Goal: Contribute content

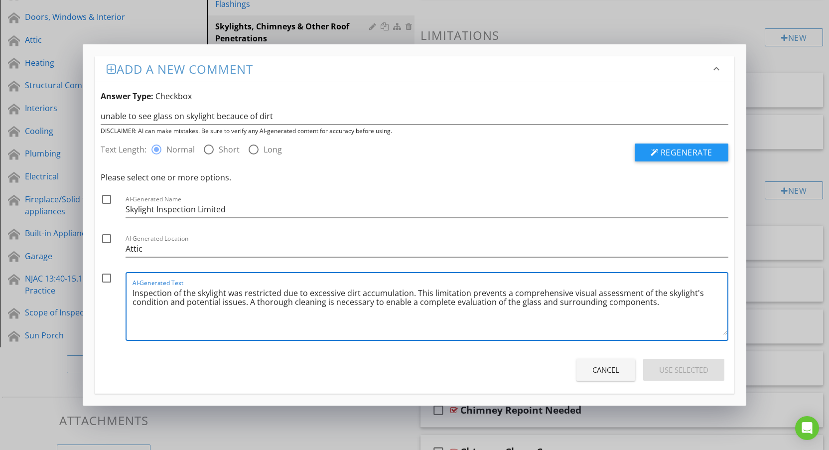
click at [764, 79] on div "Add a new comment keyboard_arrow_down Answer Type: Checkbox unable to see glass…" at bounding box center [414, 225] width 829 height 450
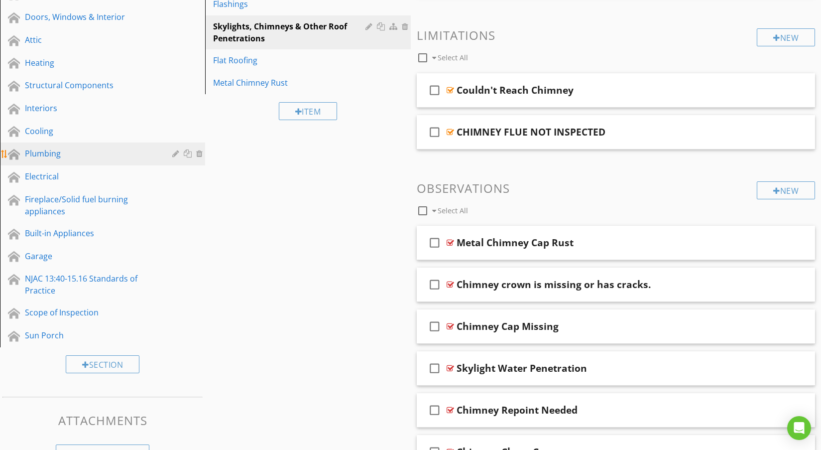
click at [31, 156] on div "Plumbing" at bounding box center [91, 153] width 133 height 12
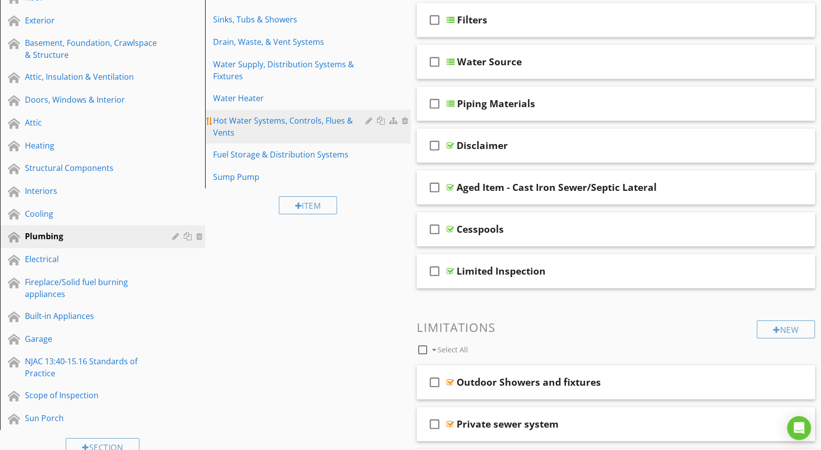
scroll to position [149, 0]
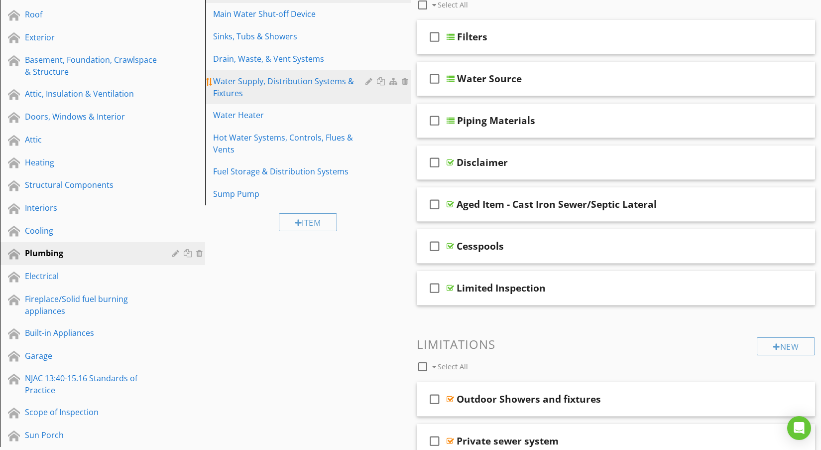
click at [256, 85] on div "Water Supply, Distribution Systems & Fixtures" at bounding box center [290, 87] width 155 height 24
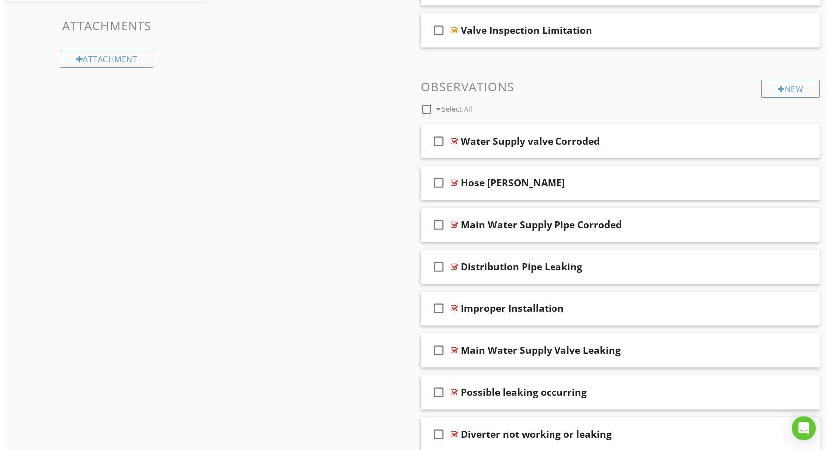
scroll to position [648, 0]
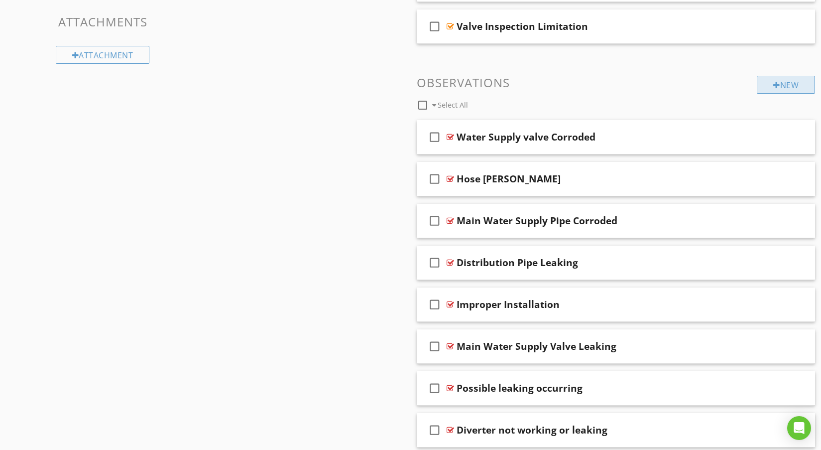
click at [790, 82] on div "New" at bounding box center [786, 85] width 58 height 18
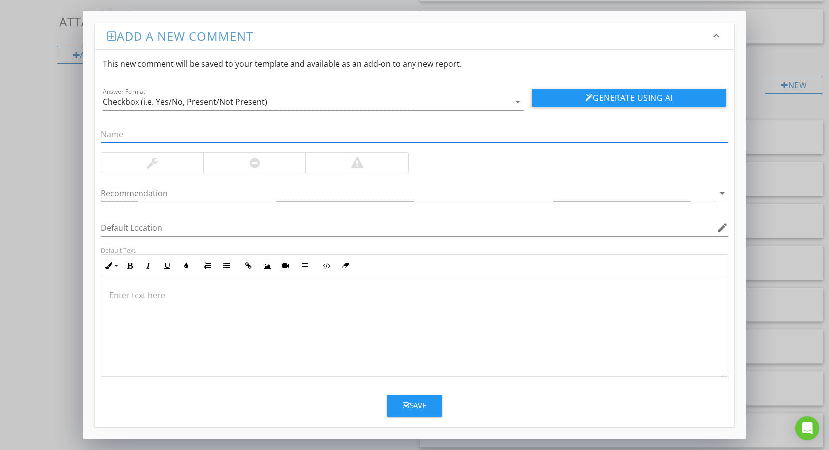
click at [133, 130] on input "text" at bounding box center [414, 134] width 627 height 16
click at [147, 134] on input "improper" at bounding box center [414, 134] width 627 height 16
type input "improper support of pipe"
click at [572, 99] on button "Generate Using AI" at bounding box center [629, 98] width 194 height 18
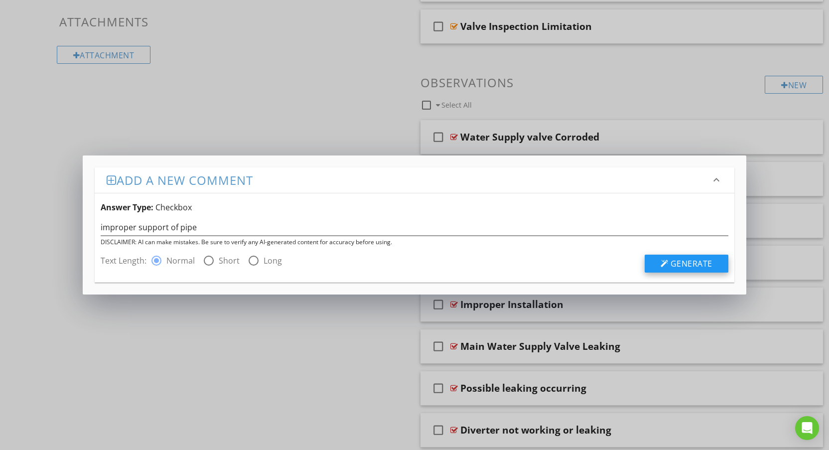
click at [671, 261] on span "Generate" at bounding box center [692, 263] width 42 height 11
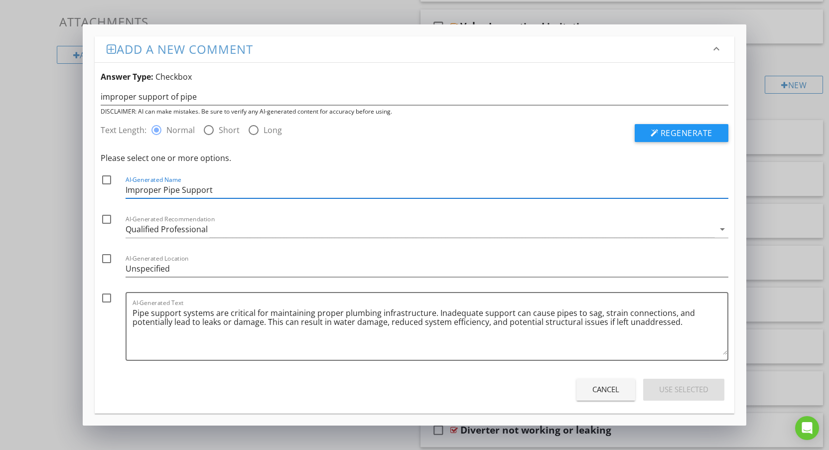
drag, startPoint x: 213, startPoint y: 188, endPoint x: 109, endPoint y: 193, distance: 104.2
click at [109, 192] on div "check_box_outline_blank AI-Generated Name Improper Pipe Support" at bounding box center [414, 188] width 627 height 29
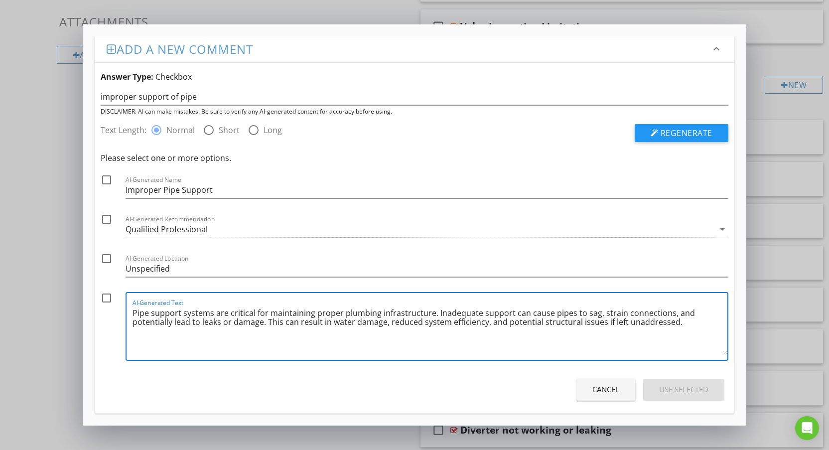
drag, startPoint x: 133, startPoint y: 310, endPoint x: 687, endPoint y: 333, distance: 554.9
click at [687, 333] on textarea "Pipe support systems are critical for maintaining proper plumbing infrastructur…" at bounding box center [430, 330] width 594 height 50
